Goal: Task Accomplishment & Management: Use online tool/utility

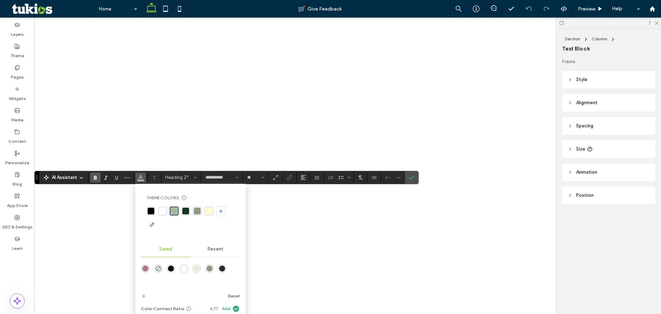
click at [162, 211] on div "rgba(255, 255, 255, 1)" at bounding box center [162, 211] width 7 height 7
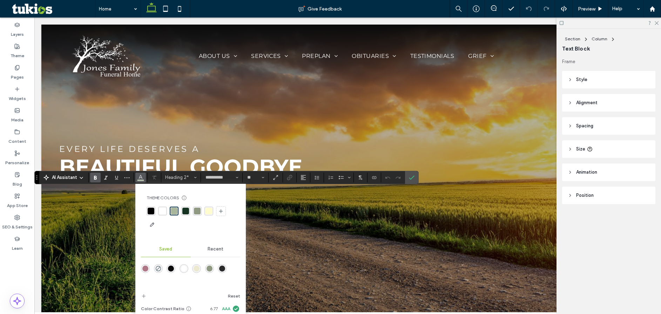
scroll to position [175, 0]
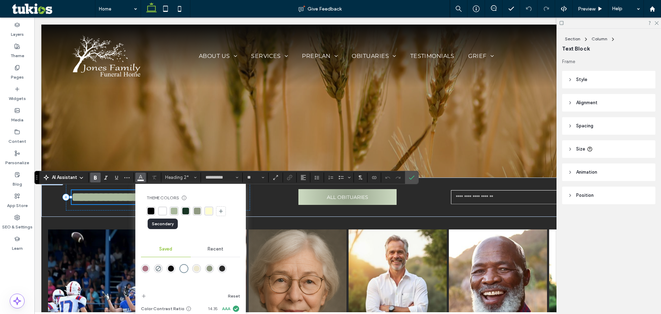
click at [163, 210] on div "rgba(255, 255, 255, 1)" at bounding box center [162, 211] width 7 height 7
drag, startPoint x: 182, startPoint y: 267, endPoint x: 244, endPoint y: 200, distance: 91.1
click at [182, 267] on div "rgba(255,255,255,1)" at bounding box center [184, 269] width 6 height 6
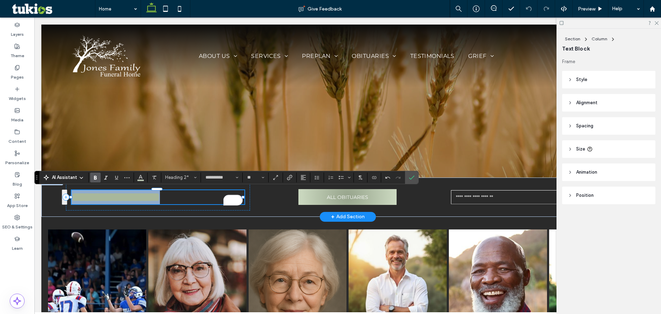
drag, startPoint x: 219, startPoint y: 197, endPoint x: 75, endPoint y: 203, distance: 144.3
click at [75, 203] on span "**********" at bounding box center [116, 197] width 88 height 13
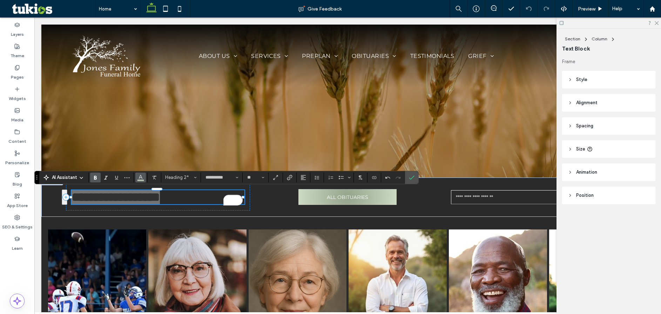
click at [142, 177] on icon "Color" at bounding box center [141, 177] width 6 height 6
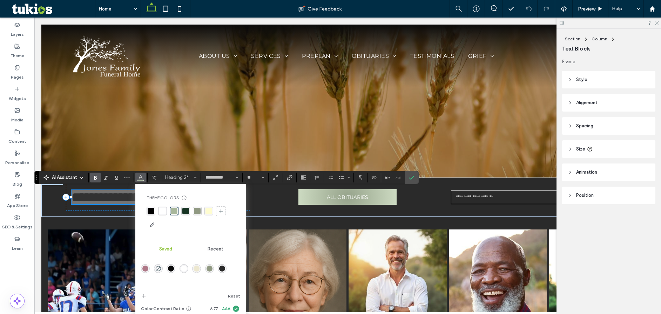
click at [160, 211] on div "rgba(255, 255, 255, 1)" at bounding box center [162, 211] width 7 height 7
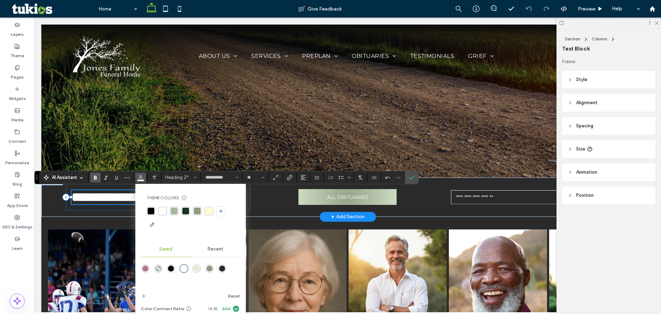
click at [263, 205] on div "ALL OBITUARIES" at bounding box center [348, 197] width 184 height 27
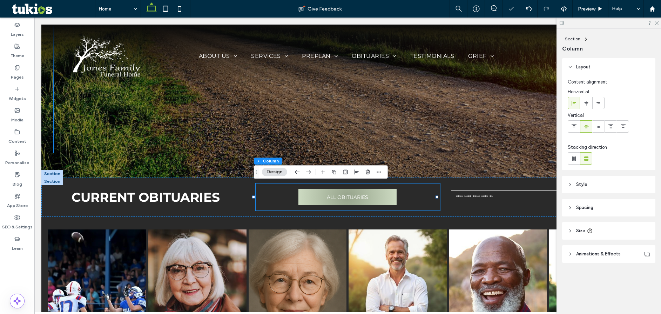
click at [327, 141] on div "Every life deserves a Beautiful Goodbye" at bounding box center [348, 13] width 588 height 279
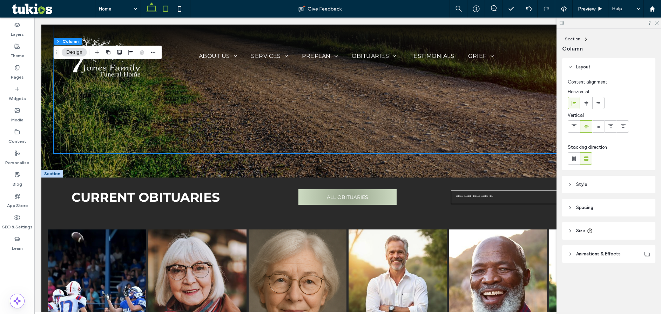
click at [162, 8] on icon at bounding box center [166, 9] width 14 height 14
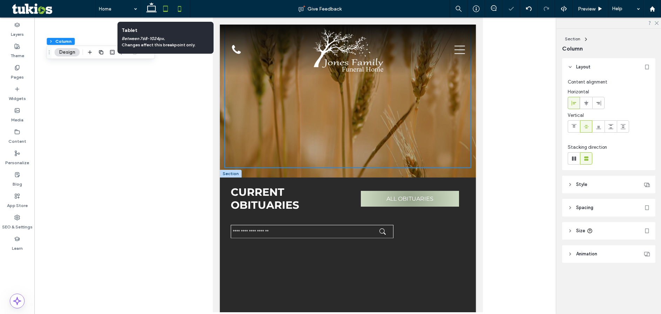
click at [184, 13] on icon at bounding box center [180, 9] width 14 height 14
type input "***"
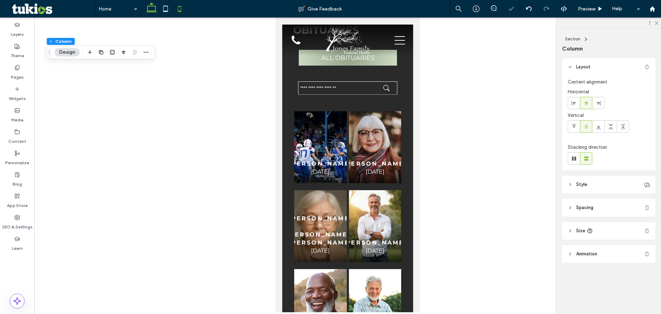
click at [146, 12] on icon at bounding box center [152, 9] width 14 height 14
type input "****"
